Goal: Task Accomplishment & Management: Manage account settings

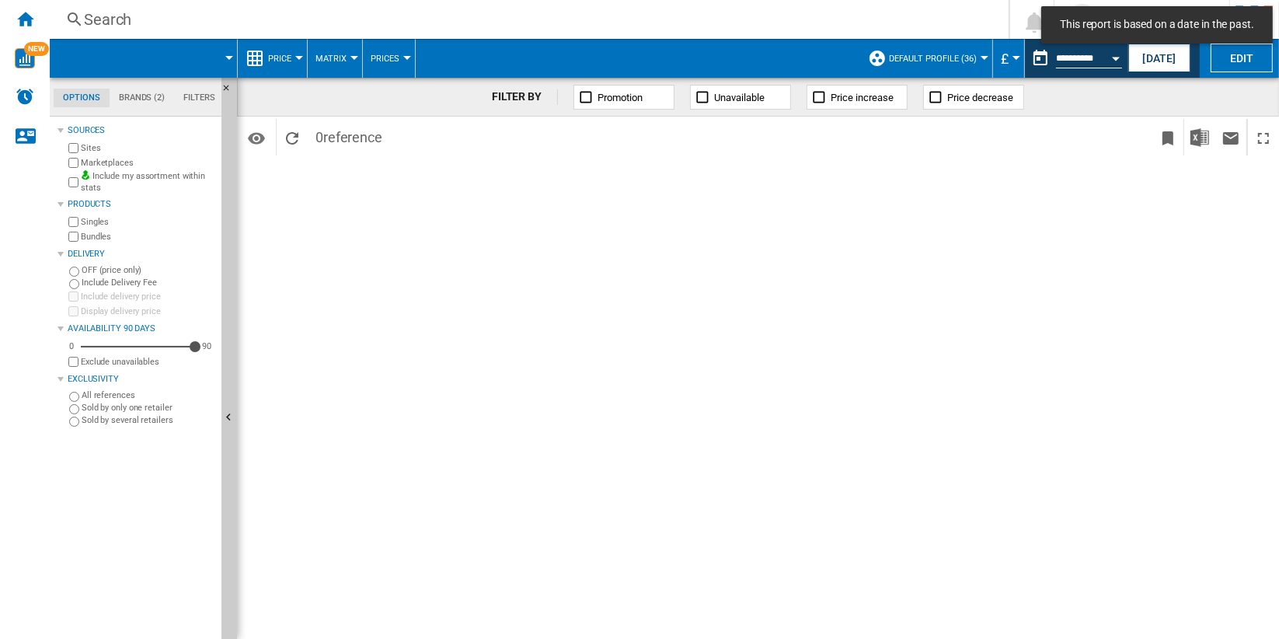
click at [1229, 31] on div "This report is based on a date in the past." at bounding box center [1158, 24] width 232 height 37
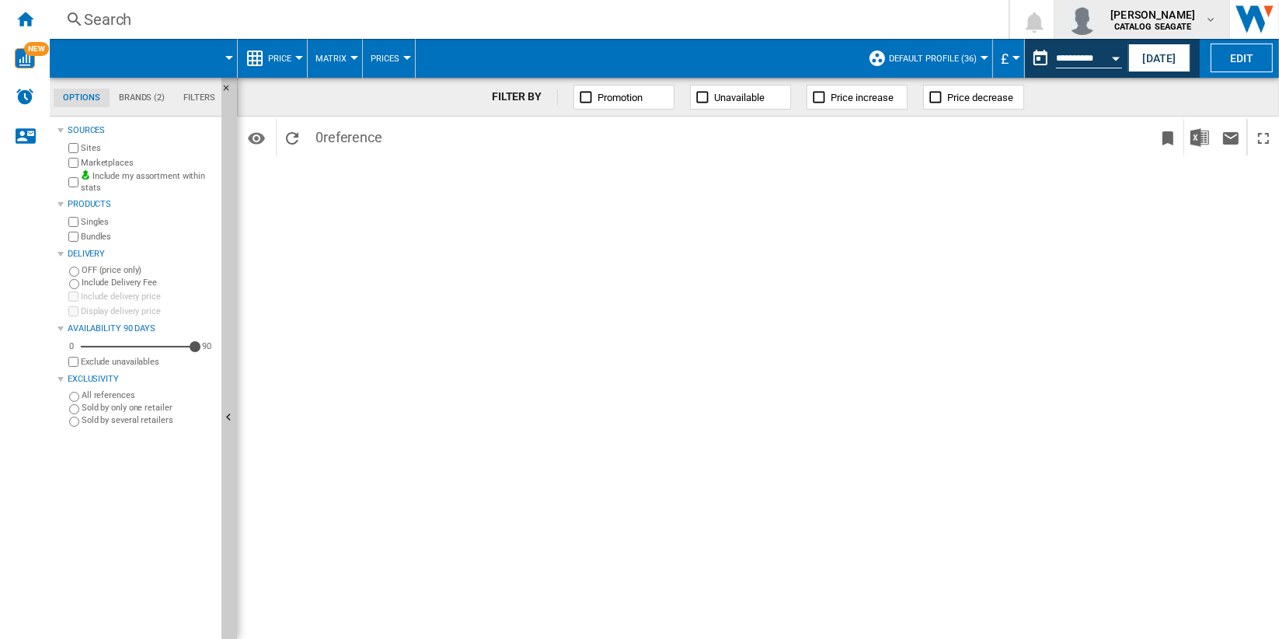
click at [1192, 21] on span "[PERSON_NAME]" at bounding box center [1153, 15] width 85 height 16
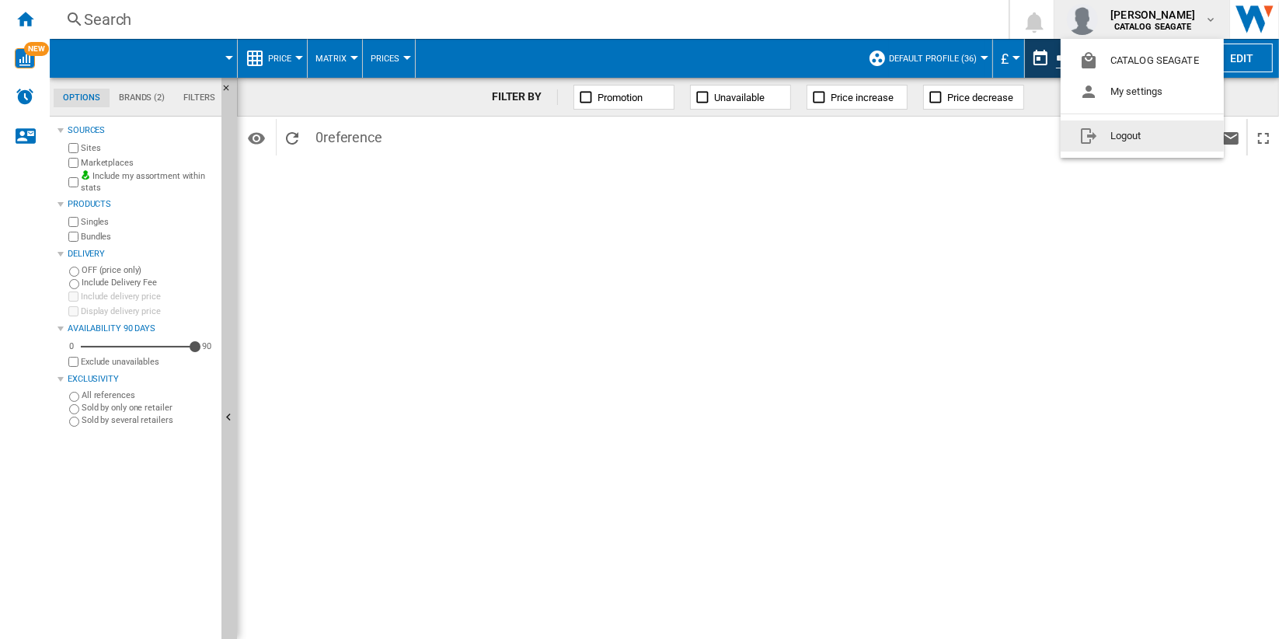
click at [1189, 138] on button "Logout" at bounding box center [1142, 135] width 163 height 31
